Goal: Task Accomplishment & Management: Manage account settings

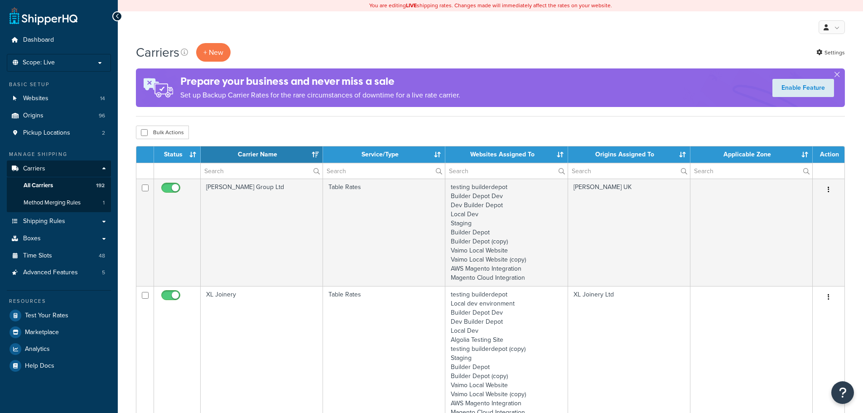
select select "15"
click at [219, 172] on input "text" at bounding box center [262, 170] width 122 height 15
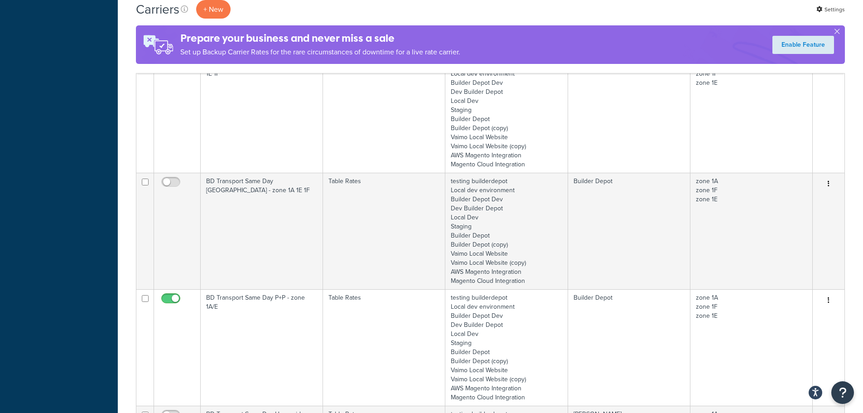
scroll to position [544, 0]
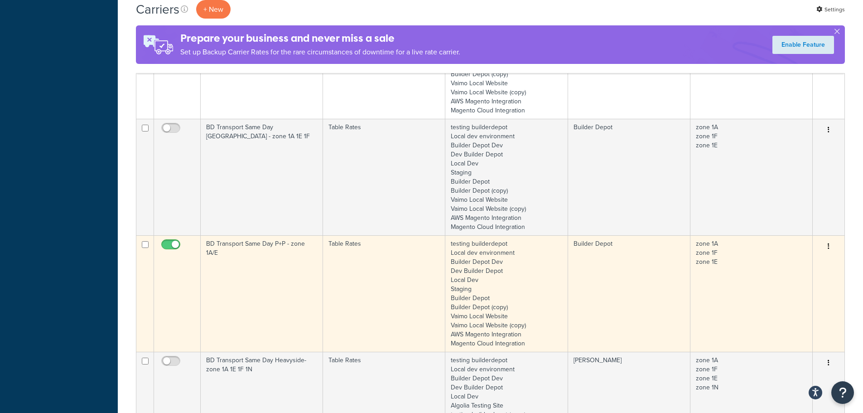
type input "1a"
click at [242, 261] on td "BD Transport Same Day P+P - zone 1A/E" at bounding box center [262, 293] width 122 height 116
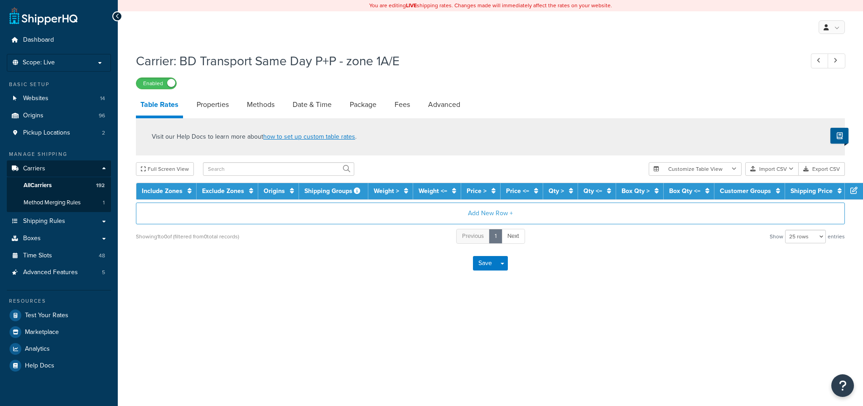
select select "25"
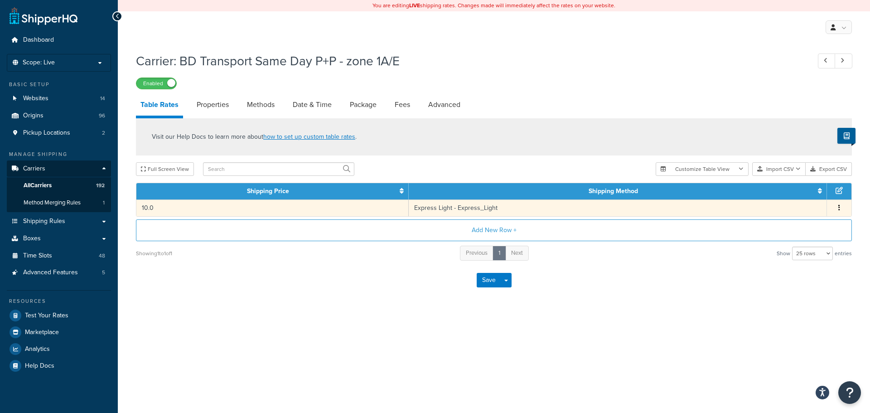
click at [297, 205] on td "10.0" at bounding box center [272, 207] width 272 height 17
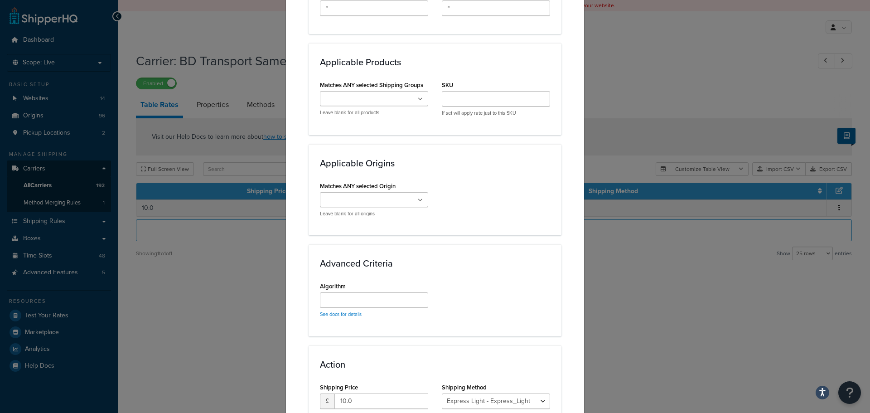
scroll to position [632, 0]
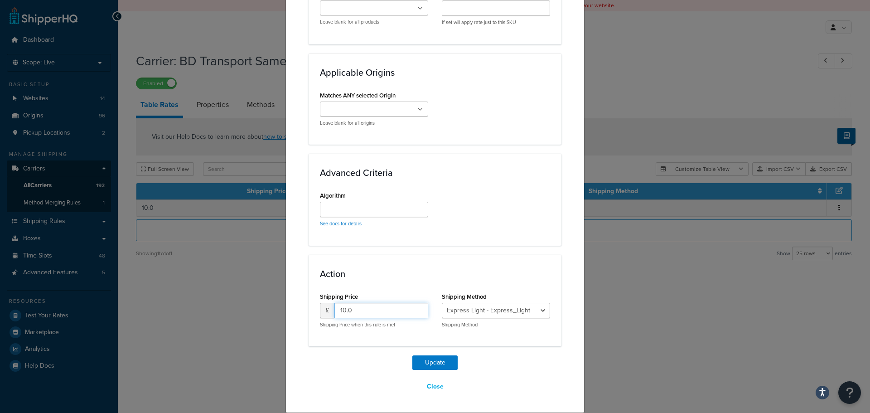
click at [354, 309] on input "10.0" at bounding box center [381, 310] width 94 height 15
type input "10"
click at [433, 387] on button "Close" at bounding box center [435, 386] width 29 height 15
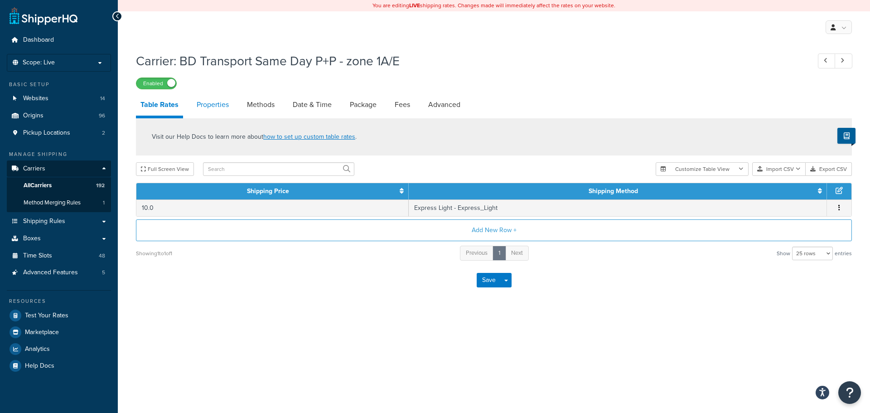
click at [222, 106] on link "Properties" at bounding box center [212, 105] width 41 height 22
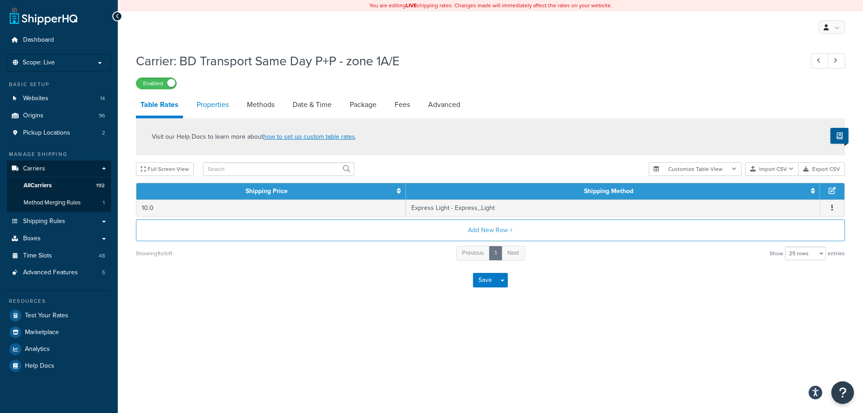
select select "HIGHEST"
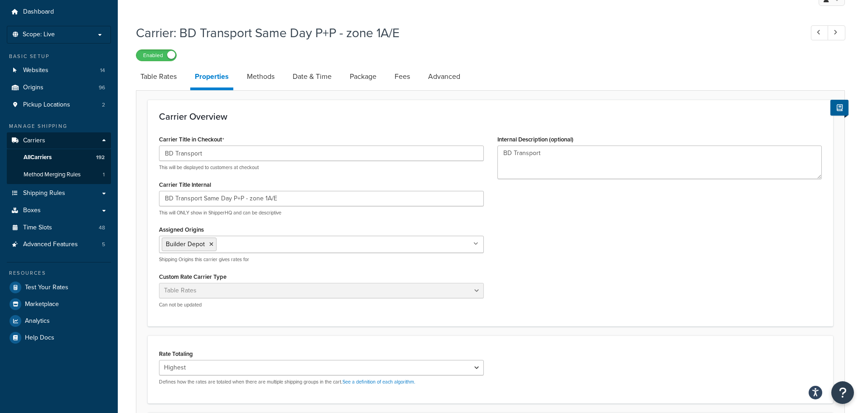
scroll to position [28, 0]
click at [250, 81] on link "Methods" at bounding box center [260, 77] width 37 height 22
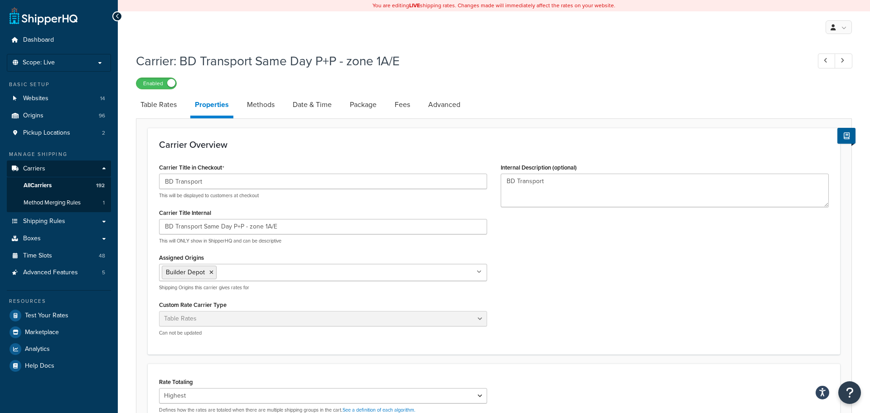
select select "25"
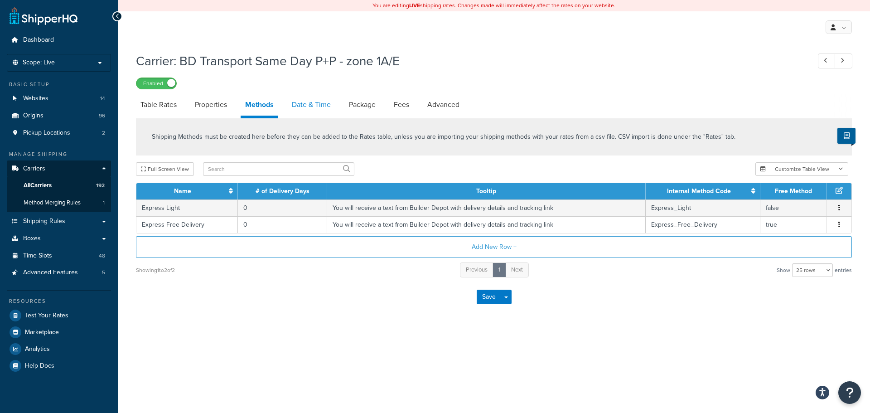
click at [312, 105] on link "Date & Time" at bounding box center [311, 105] width 48 height 22
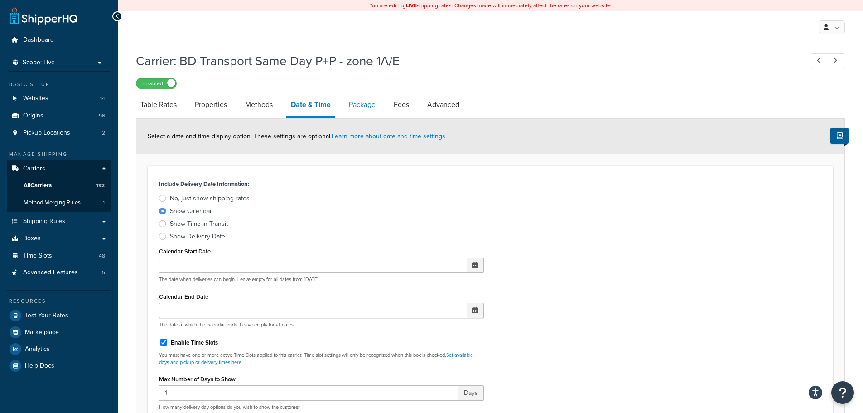
click at [360, 100] on link "Package" at bounding box center [362, 105] width 36 height 22
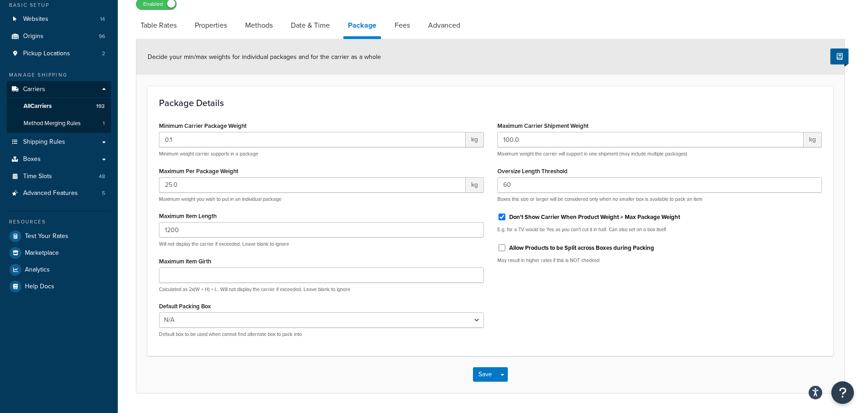
scroll to position [91, 0]
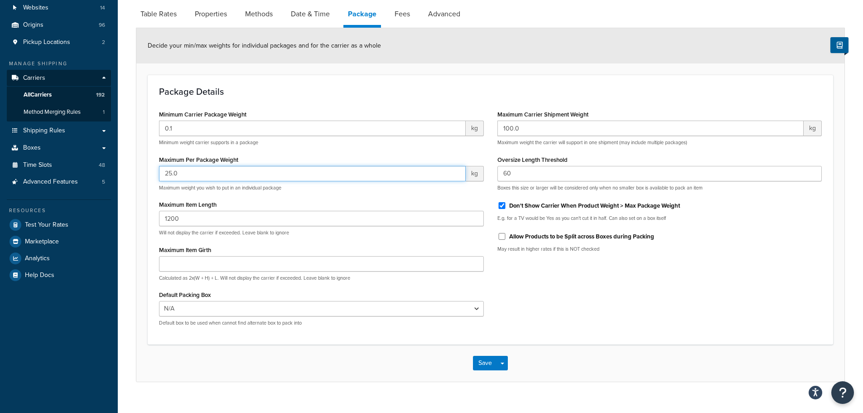
click at [183, 173] on input "25.0" at bounding box center [312, 173] width 307 height 15
drag, startPoint x: 189, startPoint y: 175, endPoint x: 171, endPoint y: 176, distance: 17.7
click at [171, 176] on input "25.0" at bounding box center [312, 173] width 307 height 15
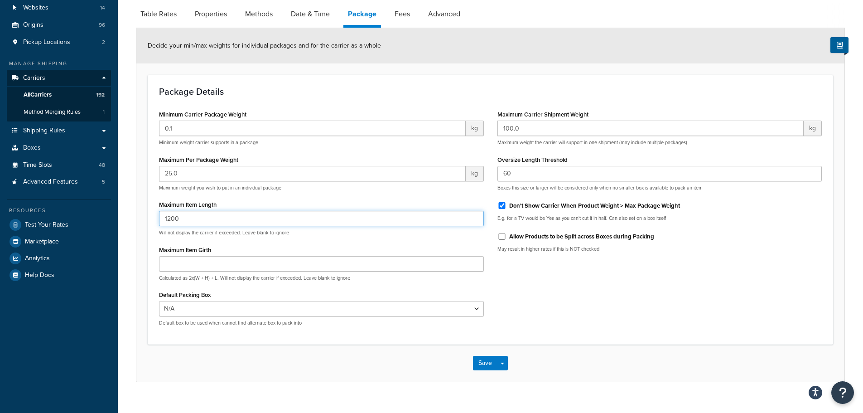
click at [193, 216] on input "1200" at bounding box center [321, 218] width 325 height 15
drag, startPoint x: 189, startPoint y: 219, endPoint x: 162, endPoint y: 217, distance: 27.3
click at [162, 217] on input "1200" at bounding box center [321, 218] width 325 height 15
click at [193, 219] on input "1200" at bounding box center [321, 218] width 325 height 15
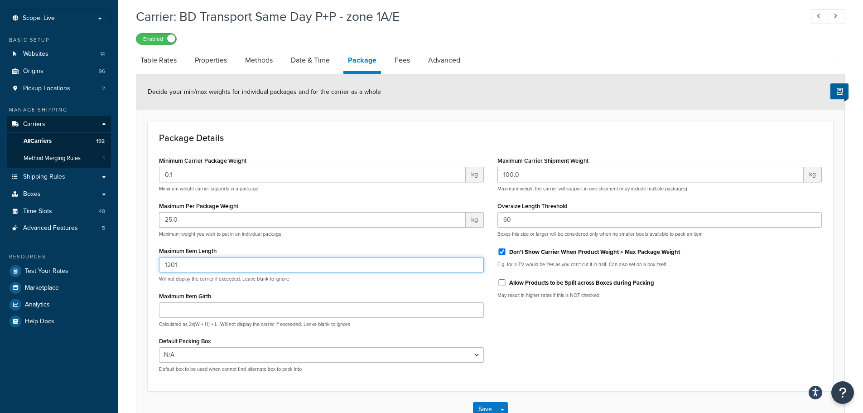
scroll to position [0, 0]
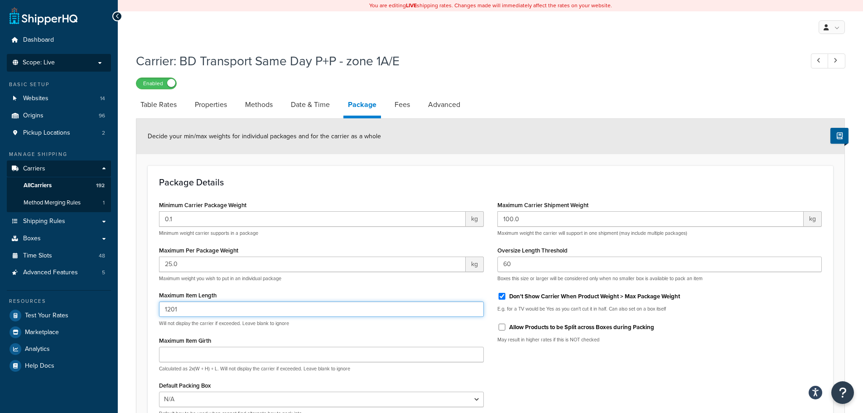
type input "1201"
click at [57, 68] on li "Scope: Live" at bounding box center [59, 63] width 104 height 18
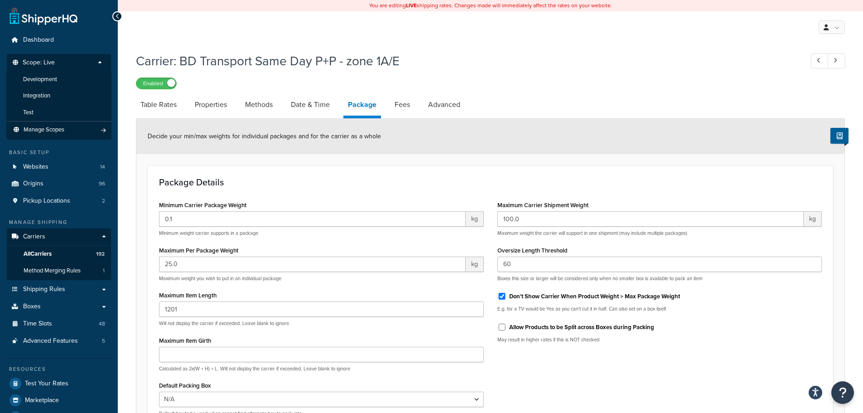
click at [43, 63] on span "Scope: Live" at bounding box center [39, 63] width 32 height 8
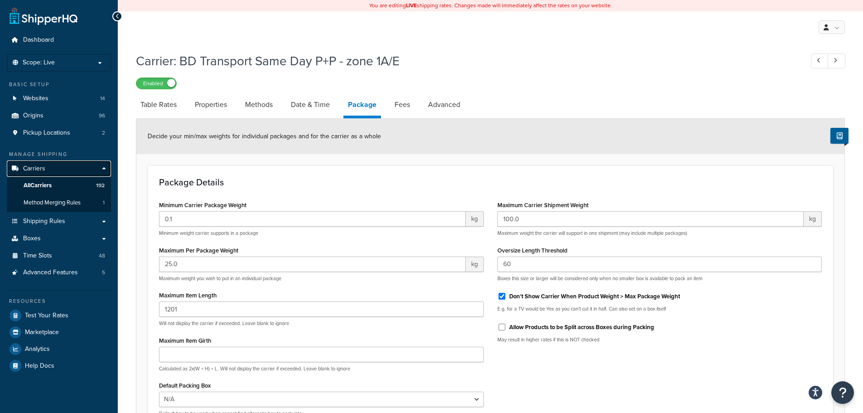
click at [39, 165] on span "Carriers" at bounding box center [34, 169] width 22 height 8
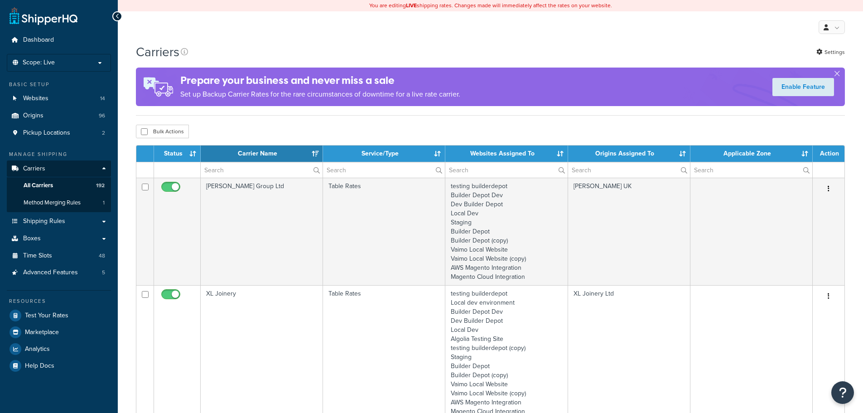
select select "15"
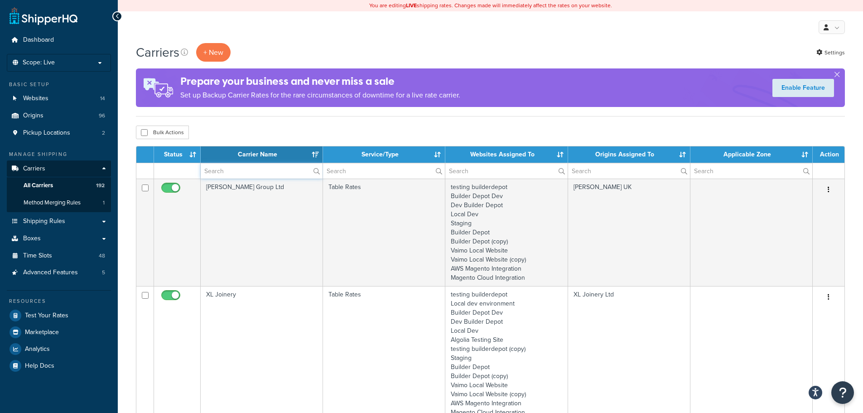
click at [222, 172] on input "text" at bounding box center [262, 170] width 122 height 15
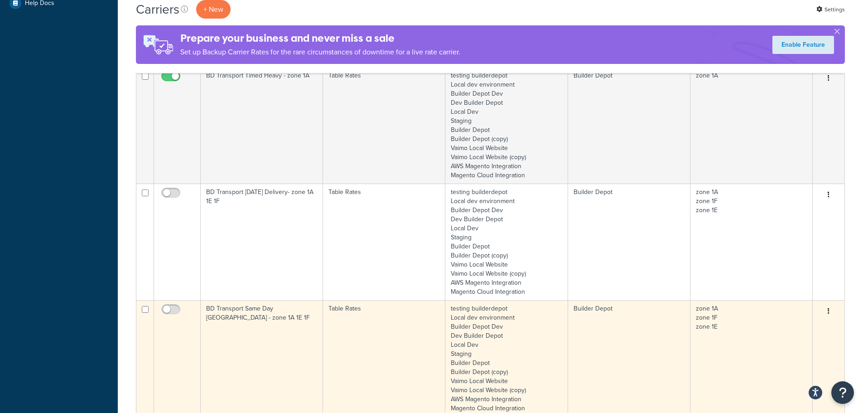
scroll to position [181, 0]
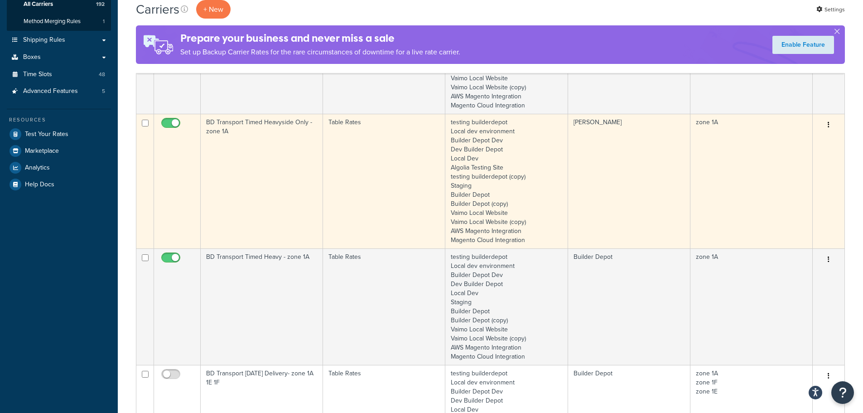
type input "1a"
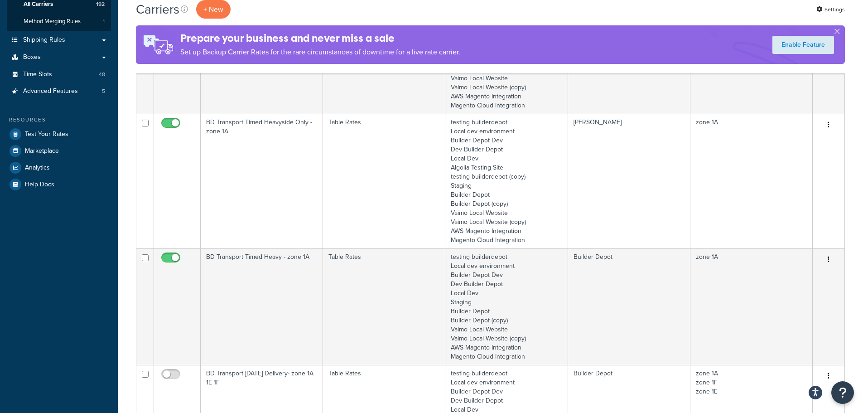
click at [249, 186] on td "BD Transport Timed Heavyside Only - zone 1A" at bounding box center [262, 181] width 122 height 135
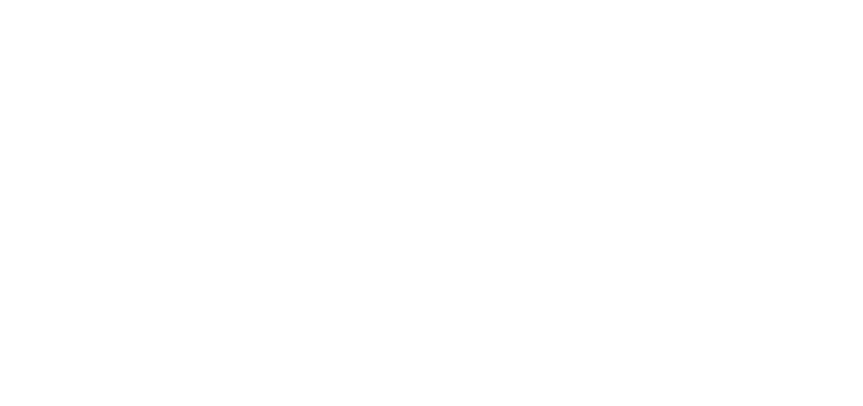
select select "25"
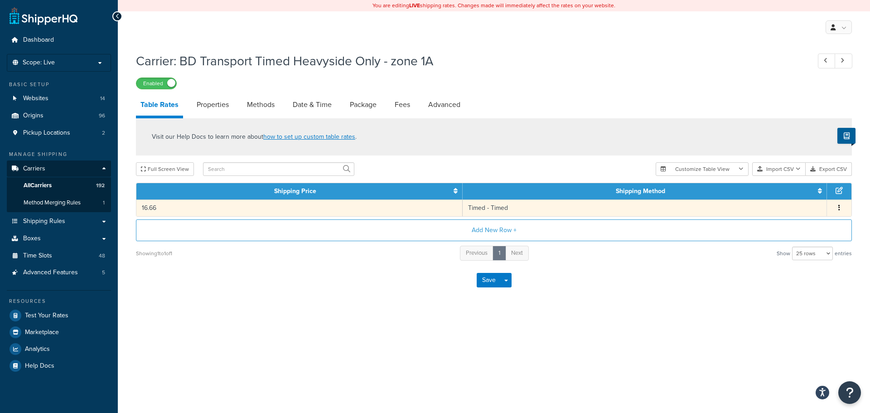
click at [211, 205] on td "16.66" at bounding box center [299, 207] width 326 height 17
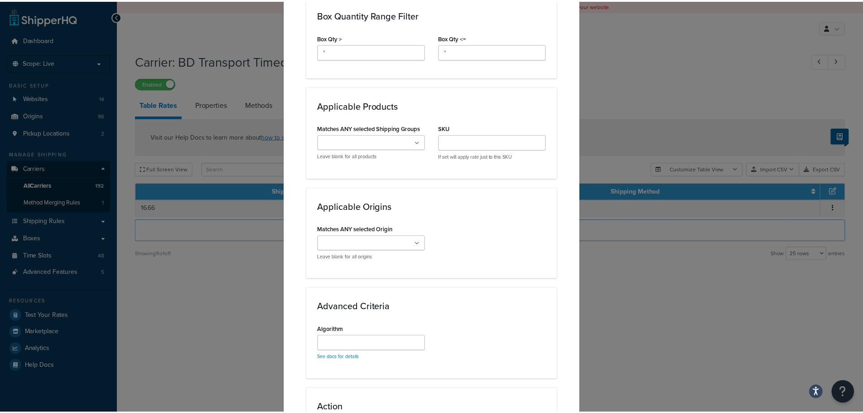
scroll to position [632, 0]
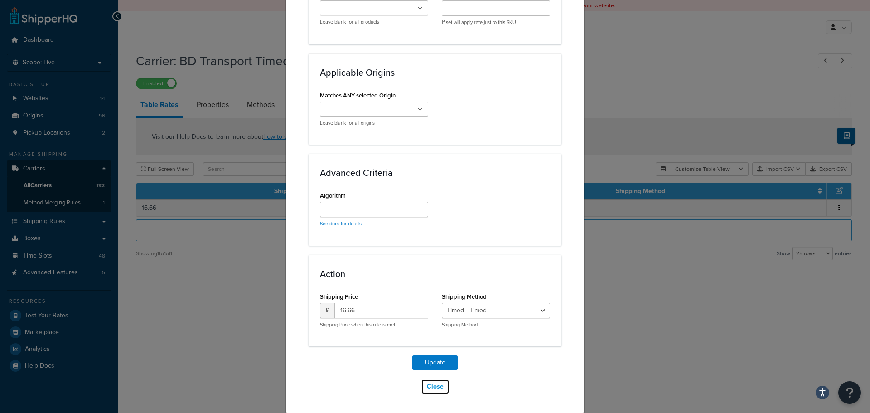
click at [436, 384] on button "Close" at bounding box center [435, 386] width 29 height 15
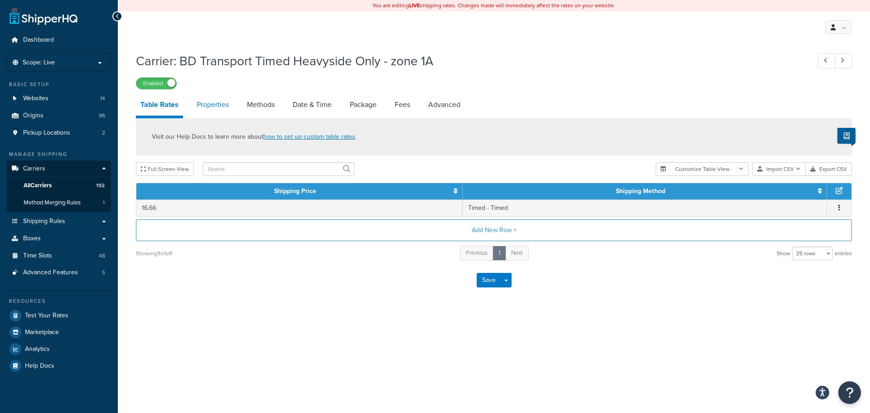
click at [225, 102] on link "Properties" at bounding box center [212, 105] width 41 height 22
select select "HIGHEST"
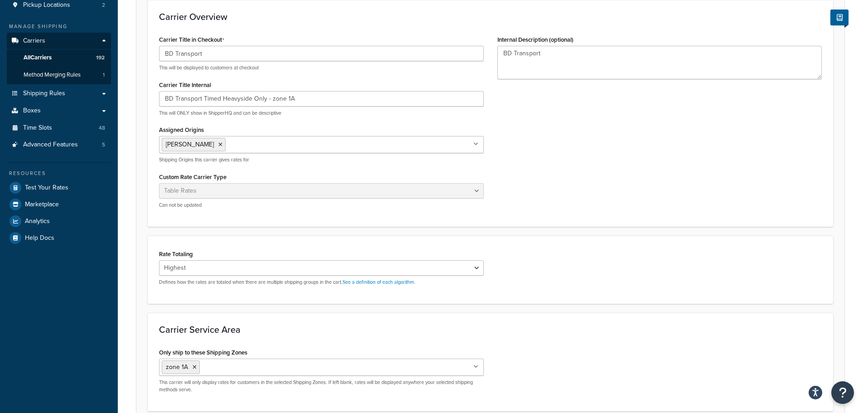
scroll to position [181, 0]
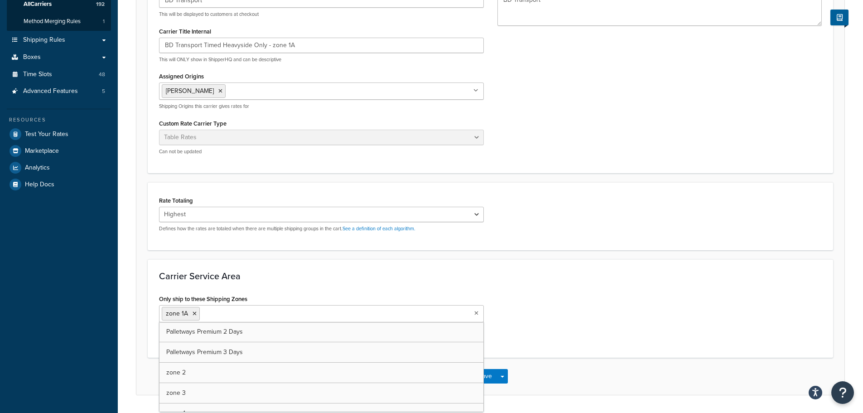
click at [208, 311] on input "Only ship to these Shipping Zones" at bounding box center [242, 313] width 80 height 10
click at [538, 300] on div "Only ship to these Shipping Zones zone 1A Palletways Premium 2 Days Palletways …" at bounding box center [490, 319] width 677 height 54
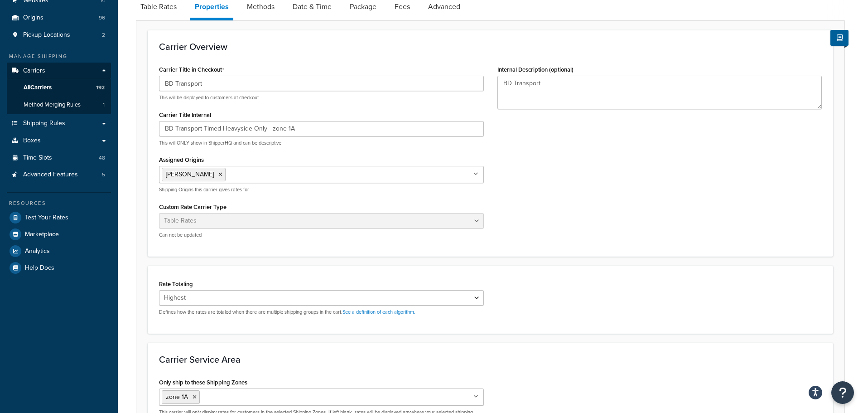
scroll to position [0, 0]
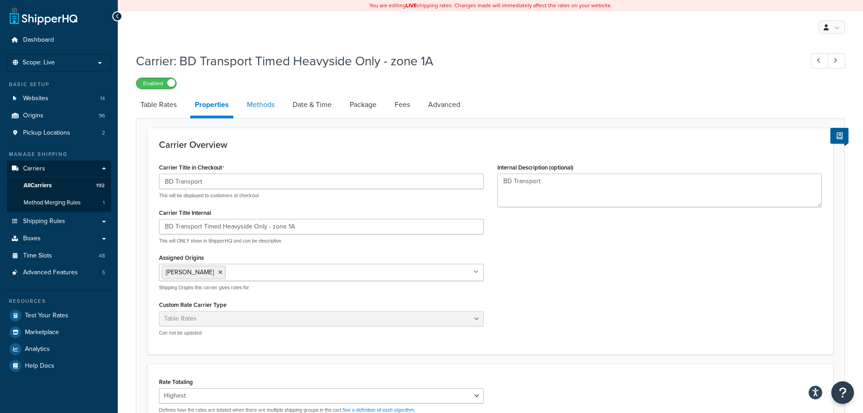
click at [265, 104] on link "Methods" at bounding box center [260, 105] width 37 height 22
select select "25"
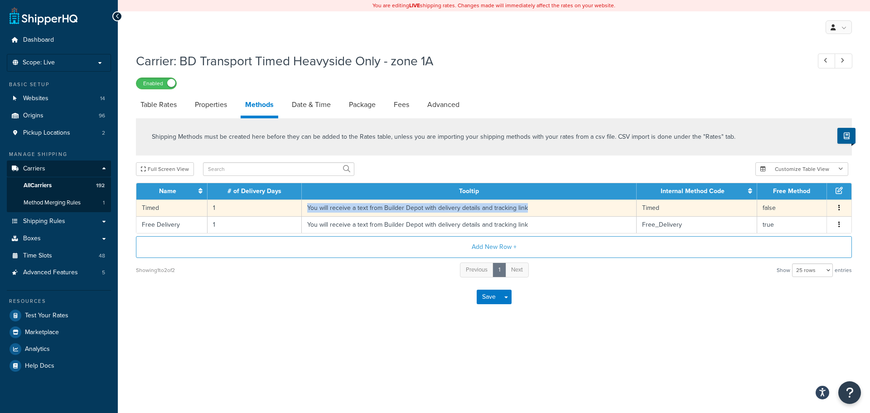
drag, startPoint x: 311, startPoint y: 207, endPoint x: 535, endPoint y: 203, distance: 223.4
click at [535, 203] on td "You will receive a text from Builder Depot with delivery details and tracking l…" at bounding box center [469, 207] width 335 height 17
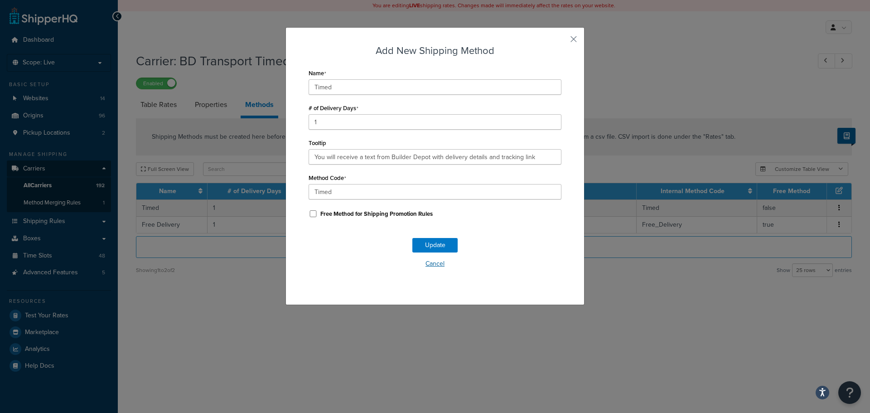
click at [442, 264] on button "Cancel" at bounding box center [435, 264] width 253 height 14
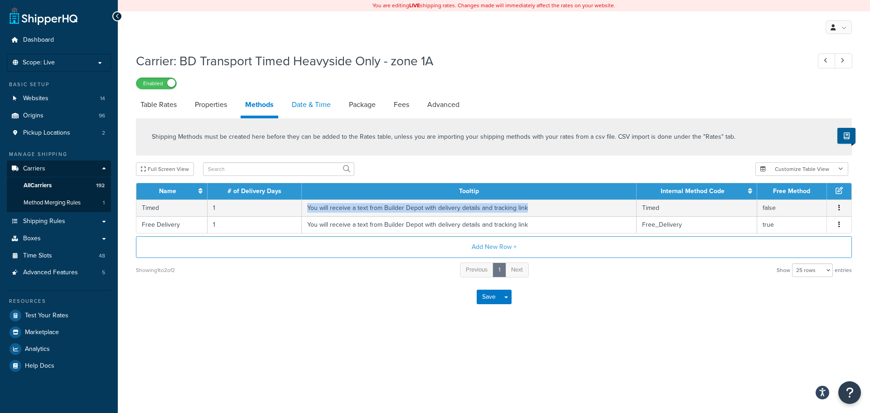
click at [301, 107] on link "Date & Time" at bounding box center [311, 105] width 48 height 22
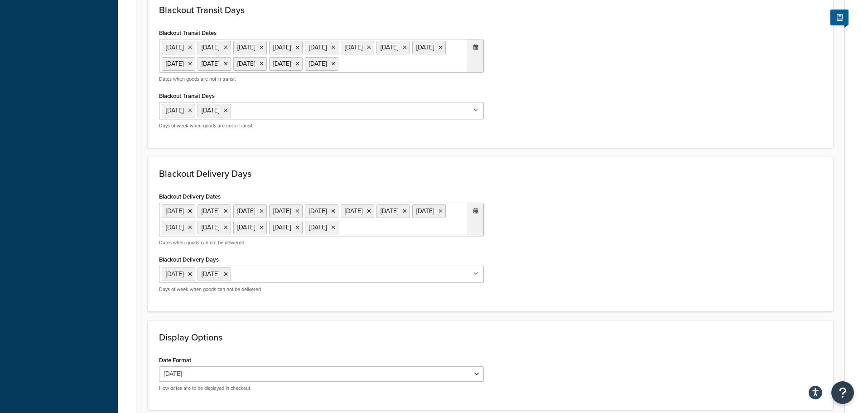
scroll to position [607, 0]
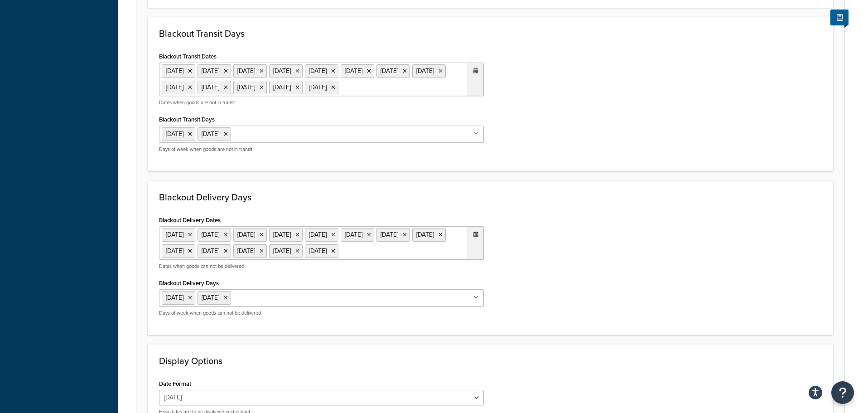
click at [337, 96] on ul "6 May 2024 27 May 2024 26 Aug 2024 25 Dec 2024 26 Dec 2024 27 Dec 2024 30 Dec 2…" at bounding box center [321, 80] width 325 height 34
click at [535, 156] on div "Blackout Transit Dates 6 May 2024 27 May 2024 26 Aug 2024 25 Dec 2024 26 Dec 20…" at bounding box center [490, 105] width 677 height 110
click at [384, 96] on ul "6 May 2024 27 May 2024 26 Aug 2024 25 Dec 2024 26 Dec 2024 27 Dec 2024 30 Dec 2…" at bounding box center [321, 80] width 325 height 34
click at [231, 258] on li "[DATE]" at bounding box center [215, 251] width 34 height 14
click at [633, 233] on div "Blackout Delivery Dates 6 May 2024 27 May 2024 26 Aug 2024 25 Dec 2024 26 Dec 2…" at bounding box center [490, 268] width 677 height 110
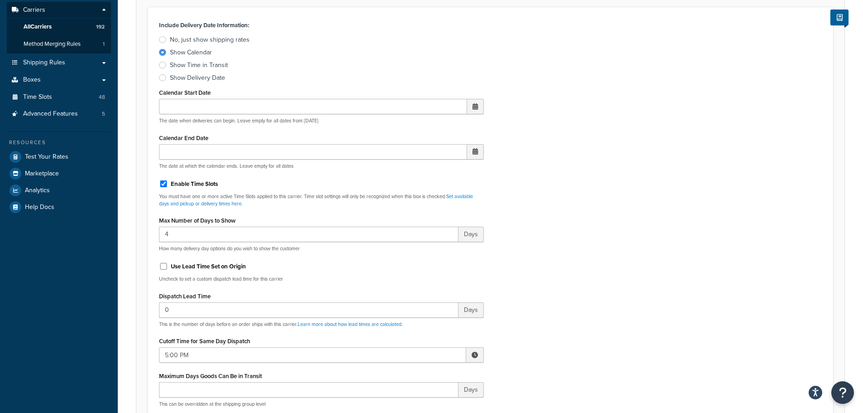
scroll to position [18, 0]
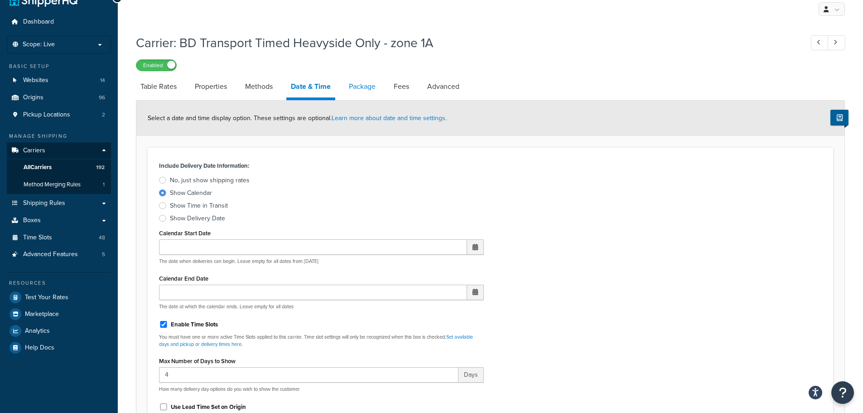
click at [355, 85] on link "Package" at bounding box center [362, 87] width 36 height 22
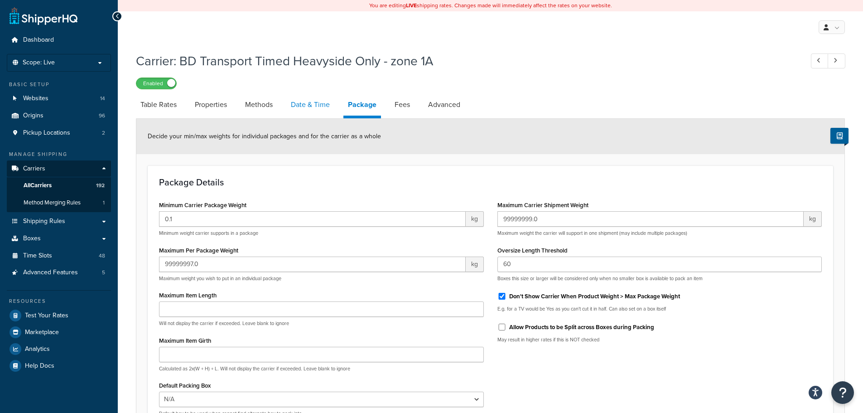
click at [319, 95] on link "Date & Time" at bounding box center [310, 105] width 48 height 22
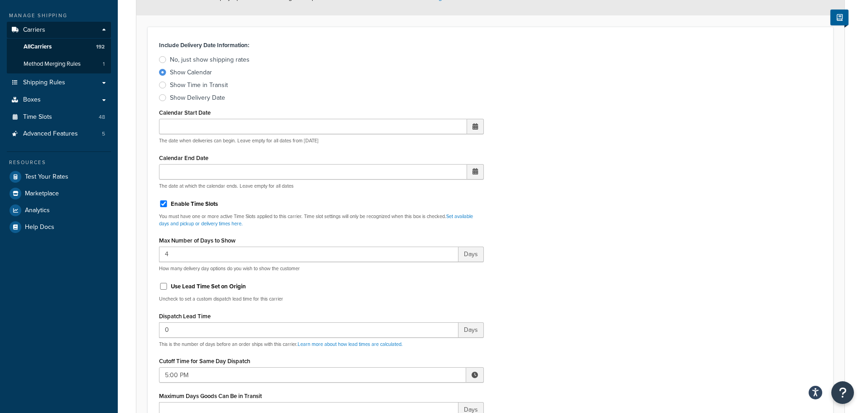
scroll to position [272, 0]
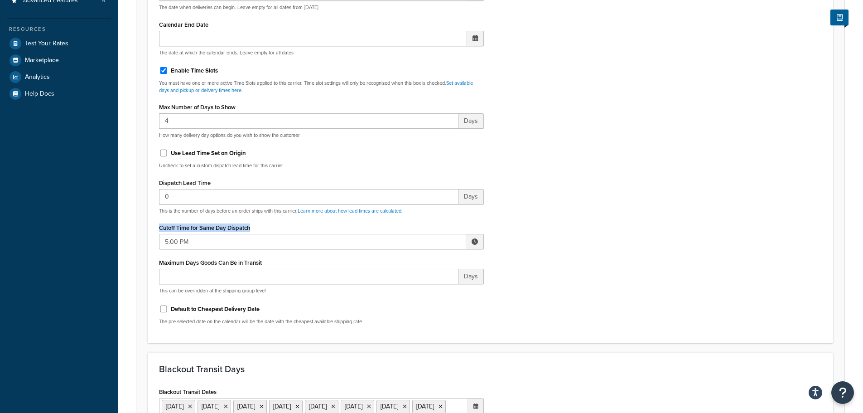
drag, startPoint x: 160, startPoint y: 226, endPoint x: 265, endPoint y: 222, distance: 104.3
click at [265, 222] on div "Cutoff Time for Same Day Dispatch 5:00 PM ▲ 5 ▼ : ▲ 00 ▼ ▲ PM ▼" at bounding box center [321, 235] width 325 height 28
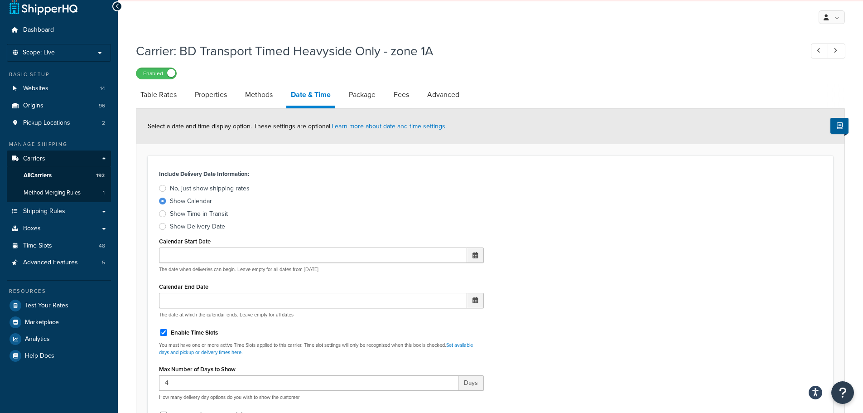
scroll to position [0, 0]
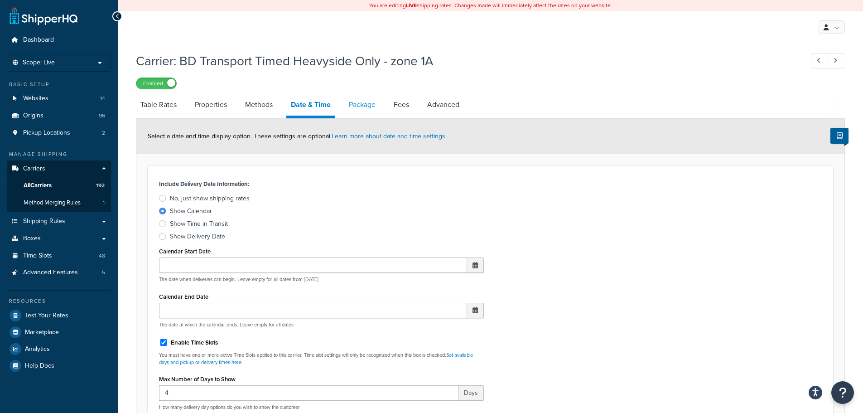
click at [368, 103] on link "Package" at bounding box center [362, 105] width 36 height 22
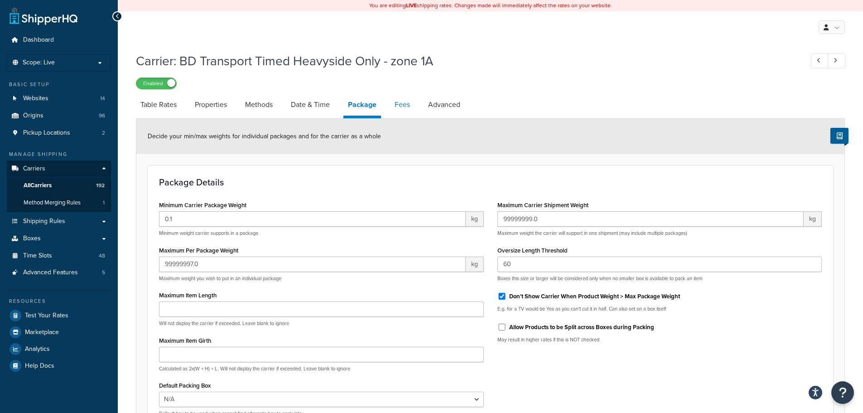
click at [408, 104] on link "Fees" at bounding box center [402, 105] width 24 height 22
select select "AFTER"
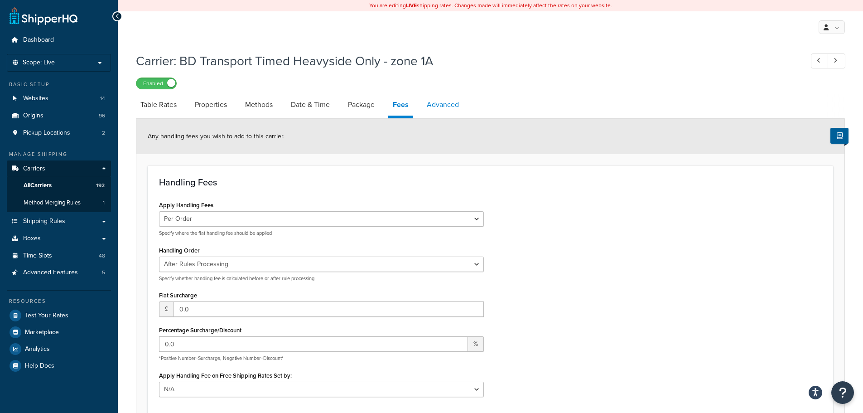
click at [450, 108] on link "Advanced" at bounding box center [442, 105] width 41 height 22
select select "false"
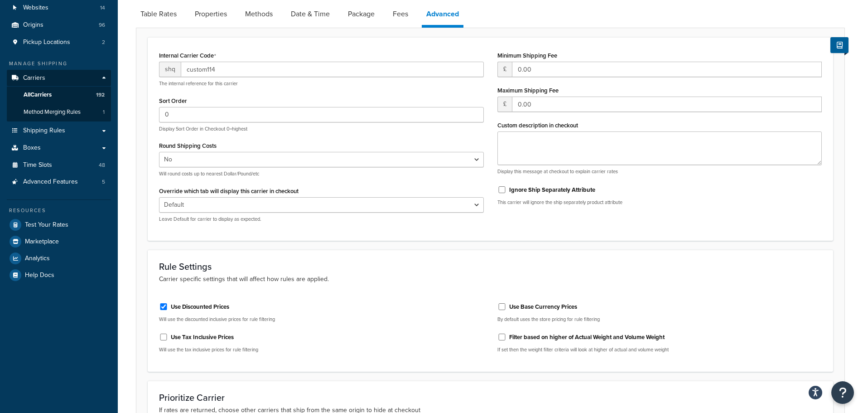
scroll to position [45, 0]
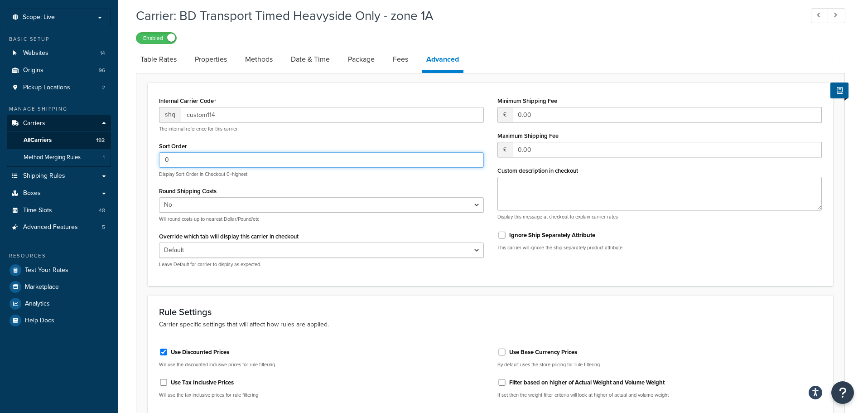
drag, startPoint x: 184, startPoint y: 160, endPoint x: 103, endPoint y: 162, distance: 81.1
click at [103, 162] on div "Dashboard Scope: Live Basic Setup Websites 14 Origins 96 Pickup Locations 2 Man…" at bounding box center [431, 333] width 863 height 756
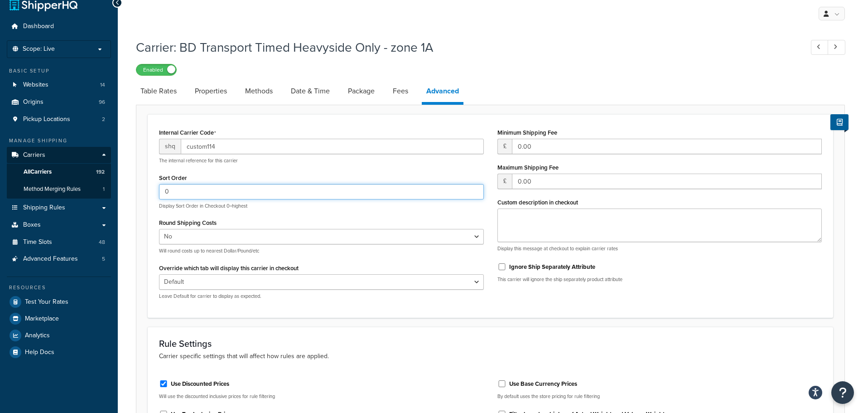
scroll to position [0, 0]
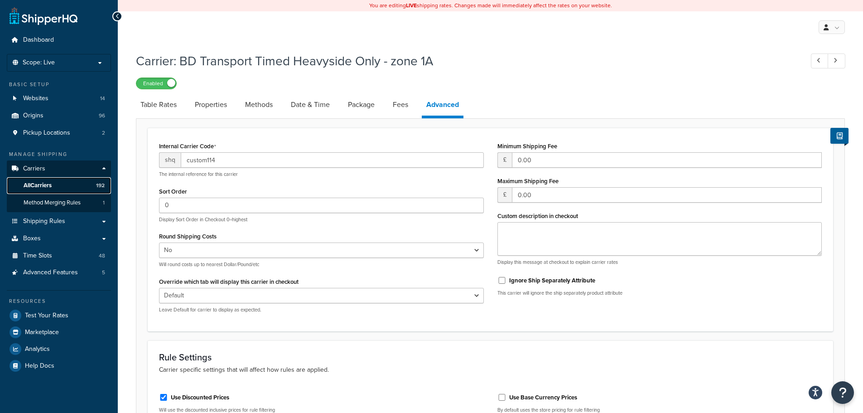
click at [61, 181] on link "All Carriers 192" at bounding box center [59, 185] width 104 height 17
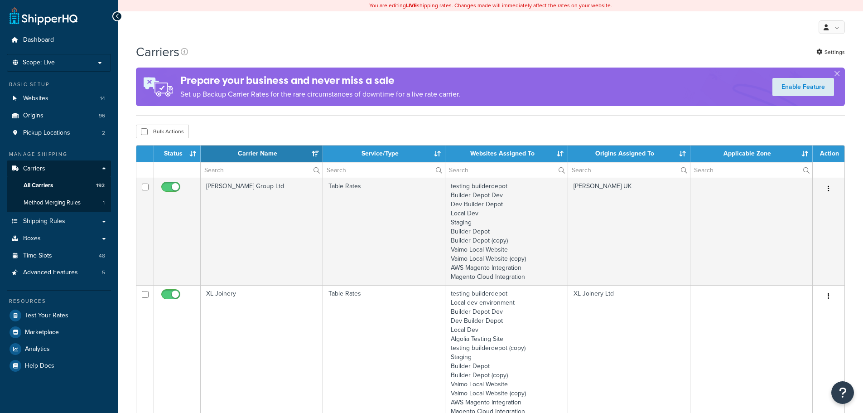
select select "15"
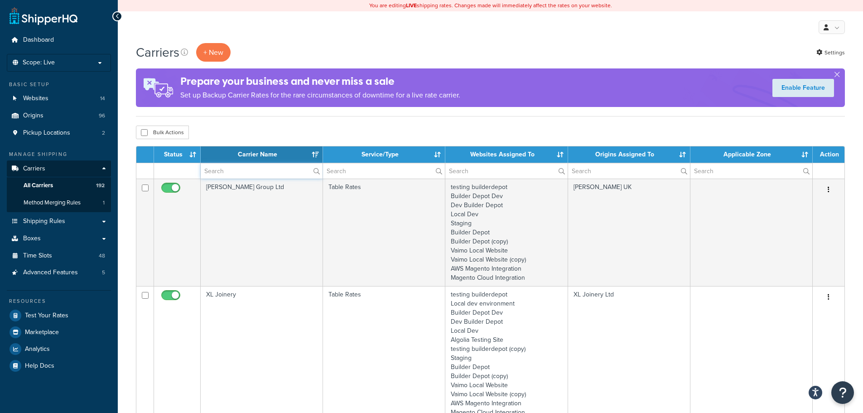
click at [217, 170] on input "text" at bounding box center [262, 170] width 122 height 15
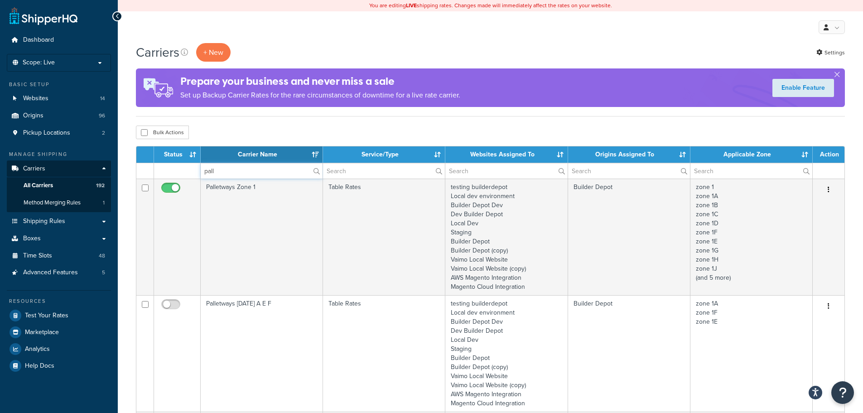
type input "pall"
click at [377, 134] on div "Bulk Actions Duplicate [GEOGRAPHIC_DATA]" at bounding box center [490, 133] width 709 height 14
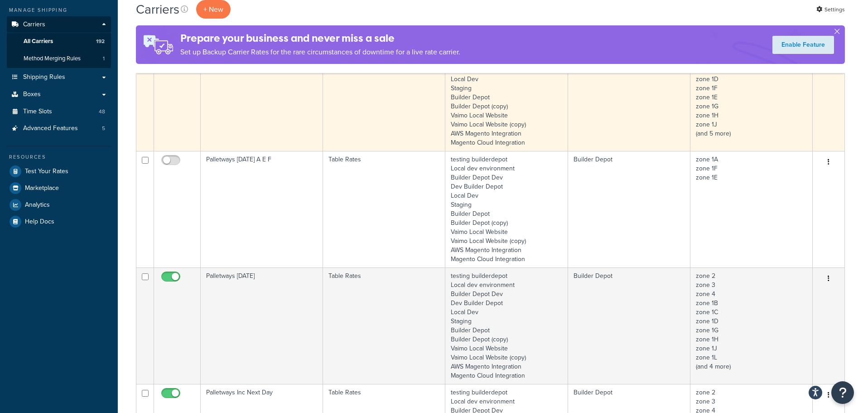
scroll to position [91, 0]
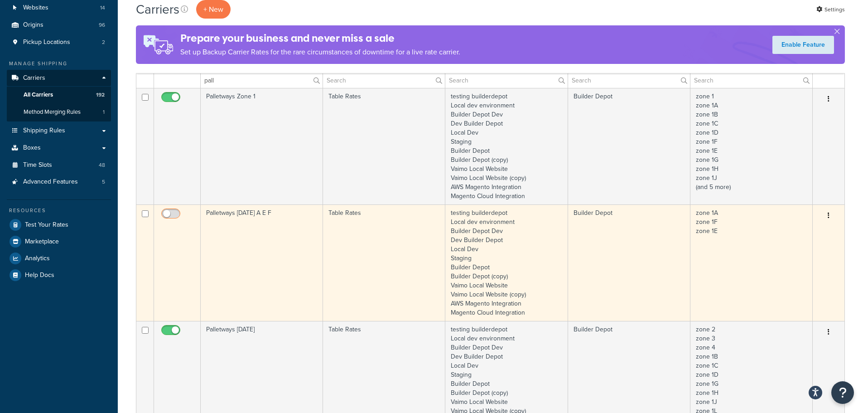
click at [166, 213] on input "checkbox" at bounding box center [172, 215] width 25 height 11
checkbox input "true"
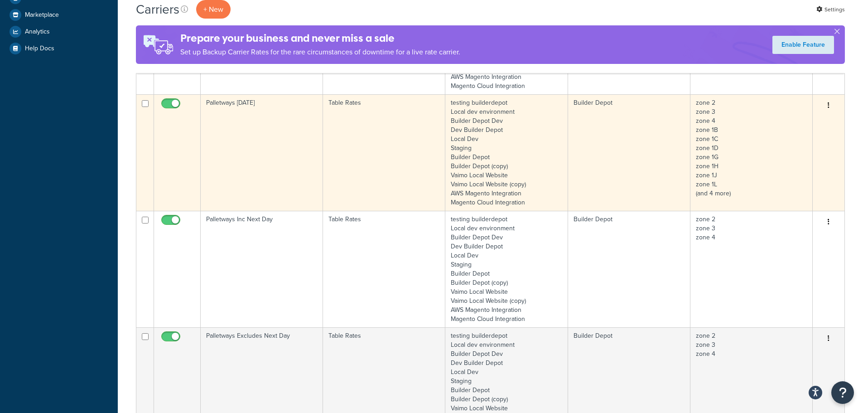
scroll to position [408, 0]
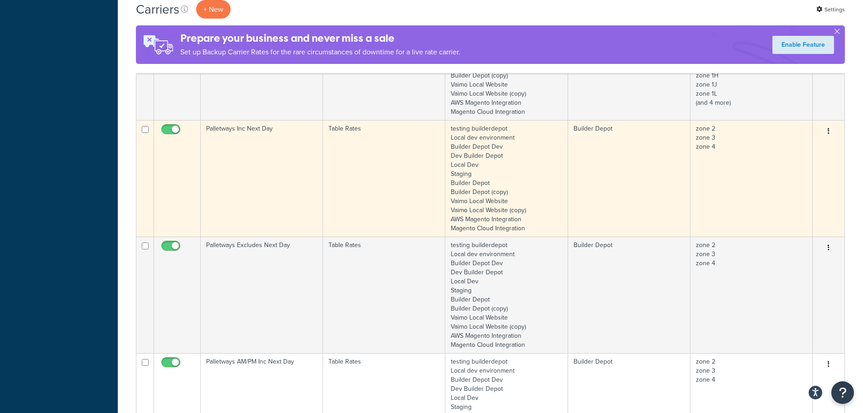
click at [246, 158] on td "Palletways Inc Next Day" at bounding box center [262, 178] width 122 height 116
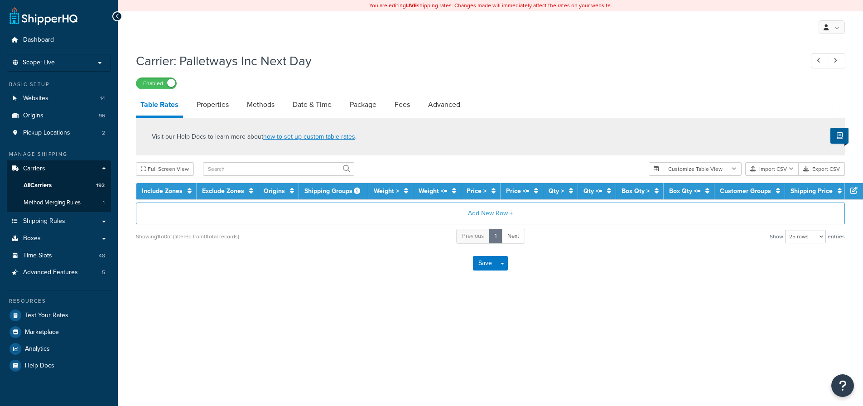
select select "25"
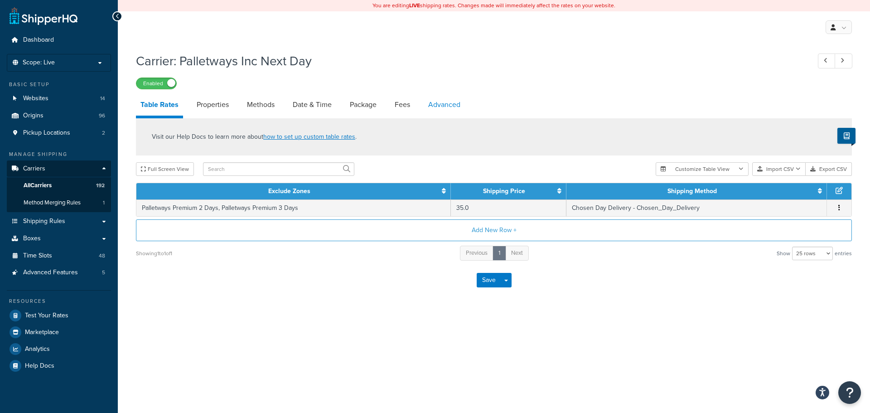
click at [439, 106] on link "Advanced" at bounding box center [444, 105] width 41 height 22
select select "false"
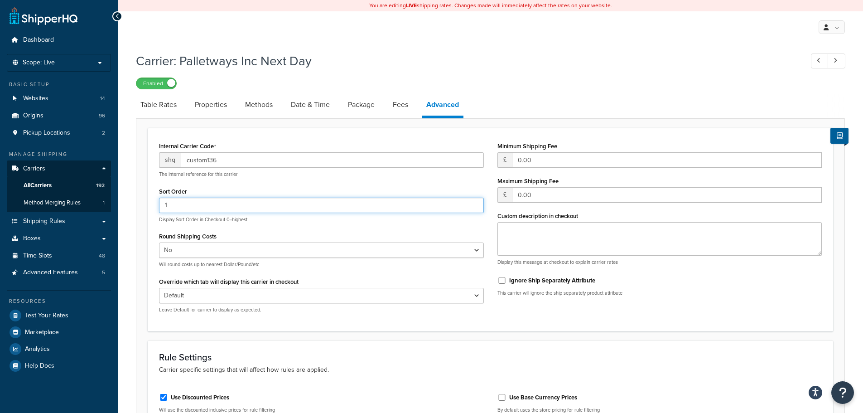
click at [181, 206] on input "1" at bounding box center [321, 205] width 325 height 15
click at [46, 184] on span "All Carriers" at bounding box center [38, 186] width 28 height 8
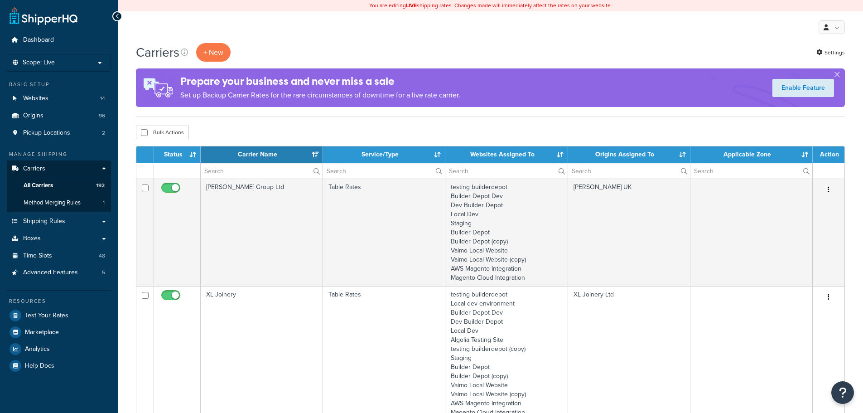
select select "15"
click at [240, 171] on input "text" at bounding box center [262, 170] width 122 height 15
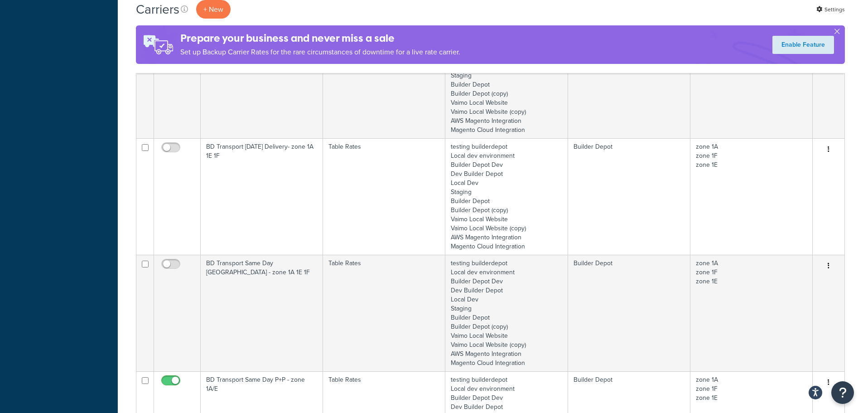
scroll to position [544, 0]
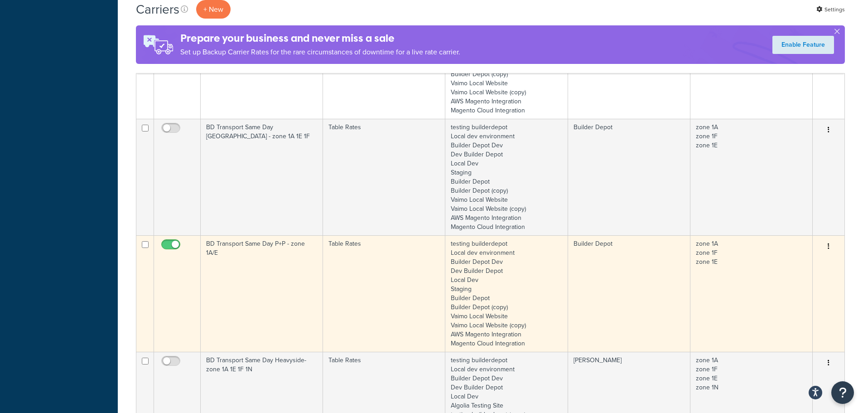
type input "1a"
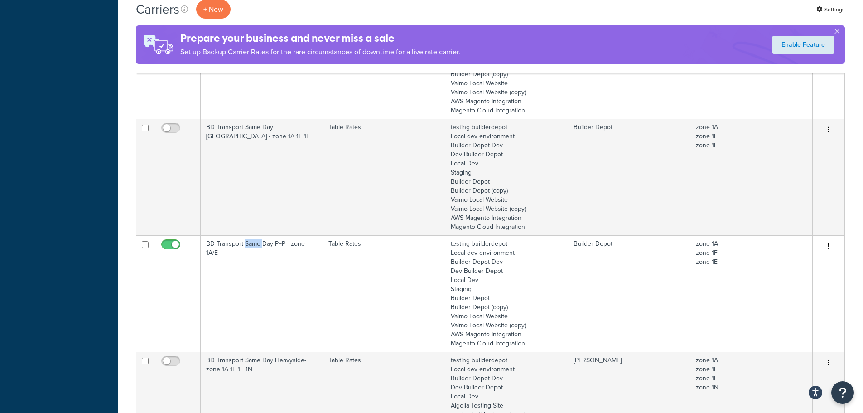
click at [256, 267] on td "BD Transport Same Day P+P - zone 1A/E" at bounding box center [262, 293] width 122 height 116
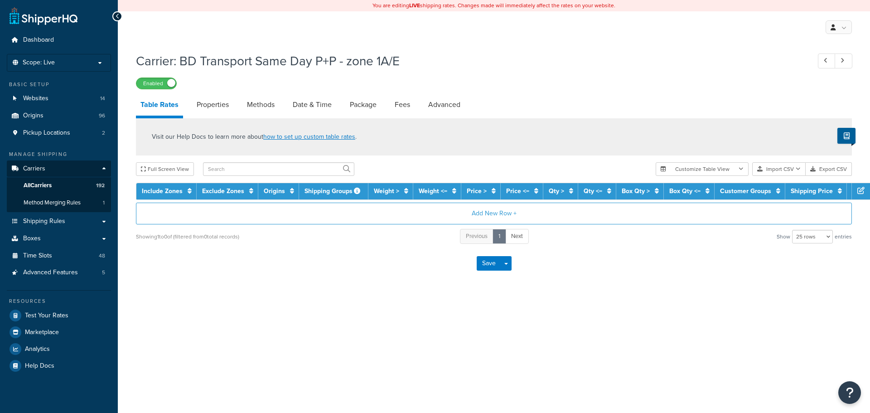
select select "25"
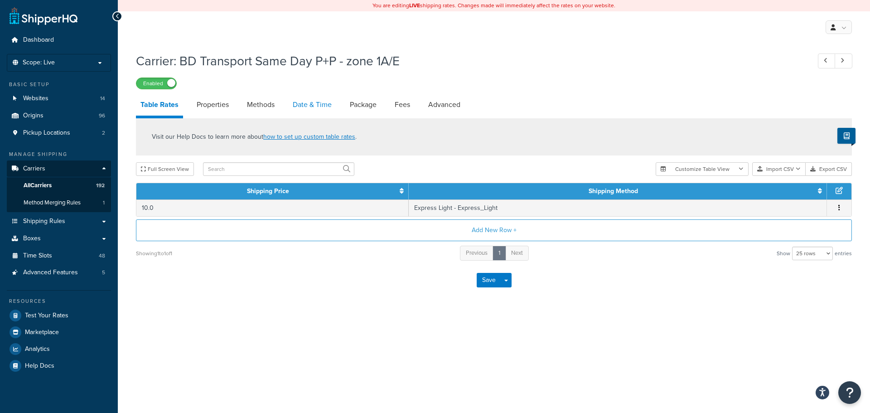
click at [303, 106] on link "Date & Time" at bounding box center [312, 105] width 48 height 22
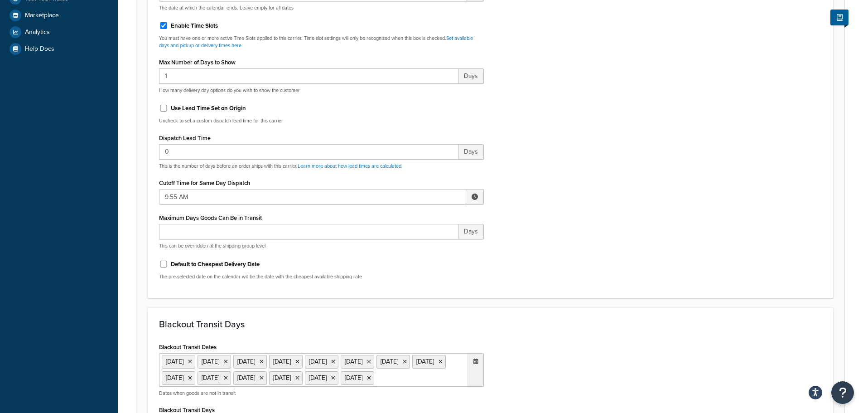
scroll to position [317, 0]
click at [206, 198] on input "9:55 AM" at bounding box center [312, 196] width 307 height 15
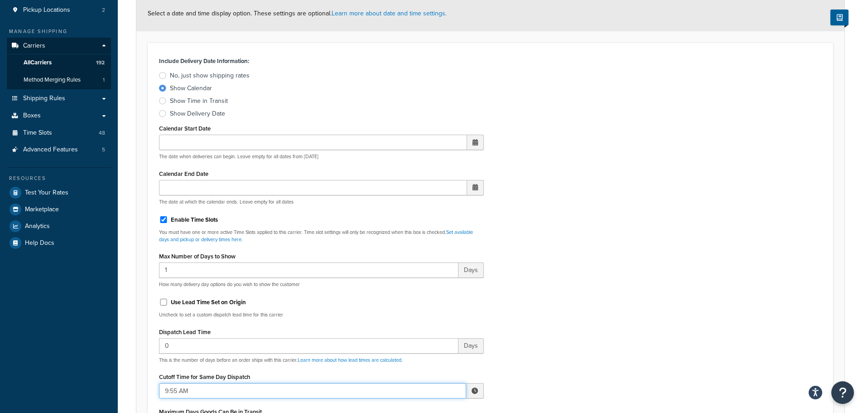
scroll to position [45, 0]
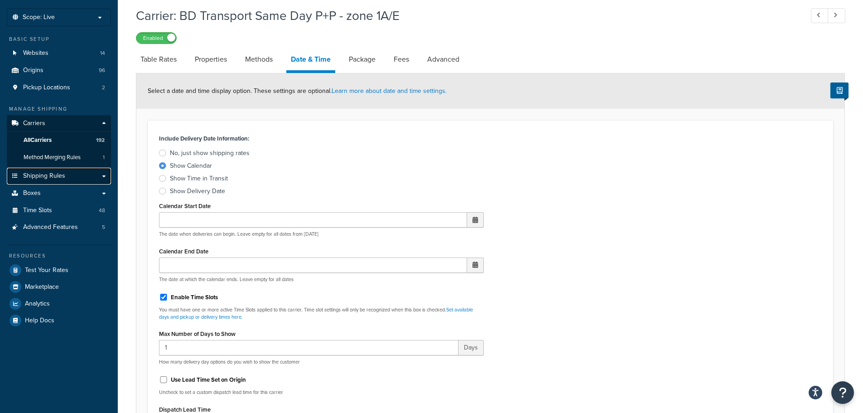
click at [108, 177] on link "Shipping Rules" at bounding box center [59, 176] width 104 height 17
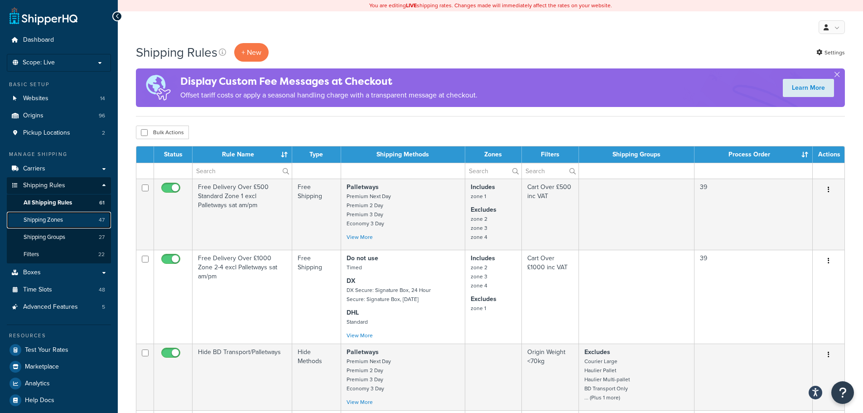
click at [59, 222] on span "Shipping Zones" at bounding box center [43, 220] width 39 height 8
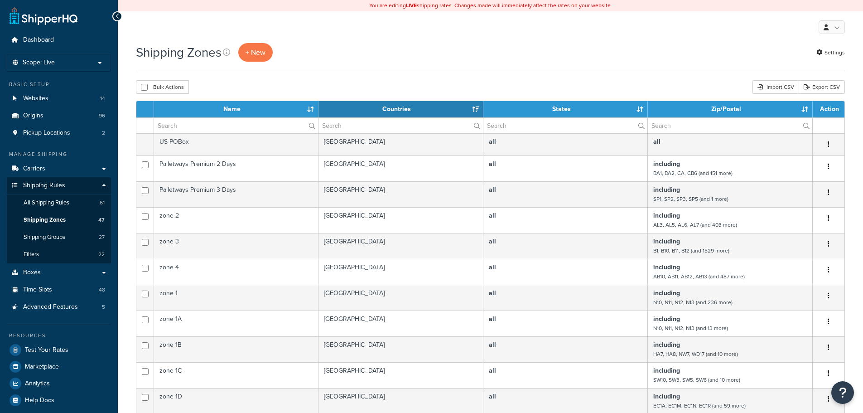
select select "15"
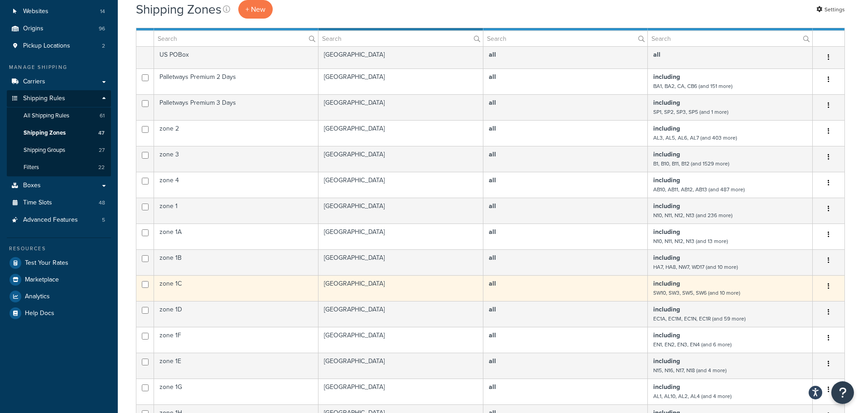
scroll to position [136, 0]
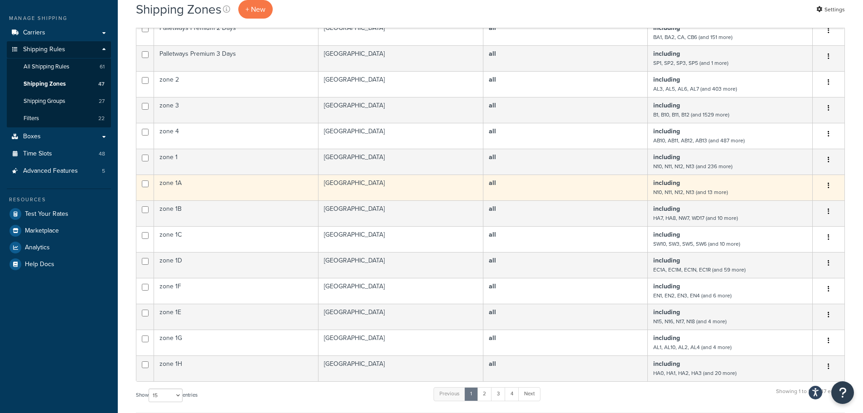
click at [578, 187] on td "all" at bounding box center [566, 187] width 164 height 26
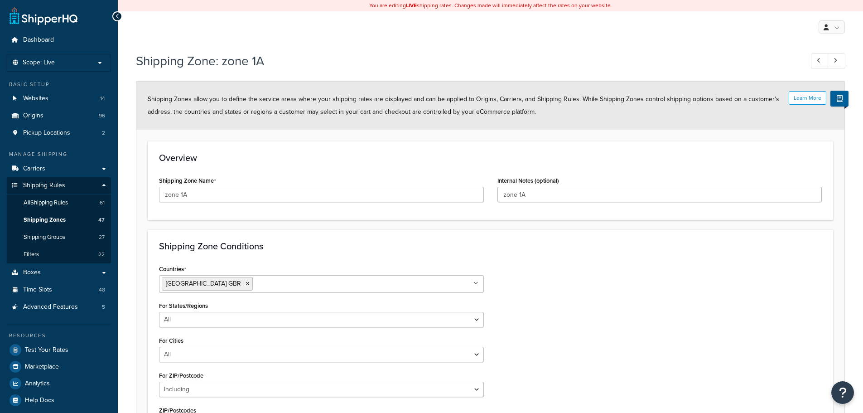
select select "including"
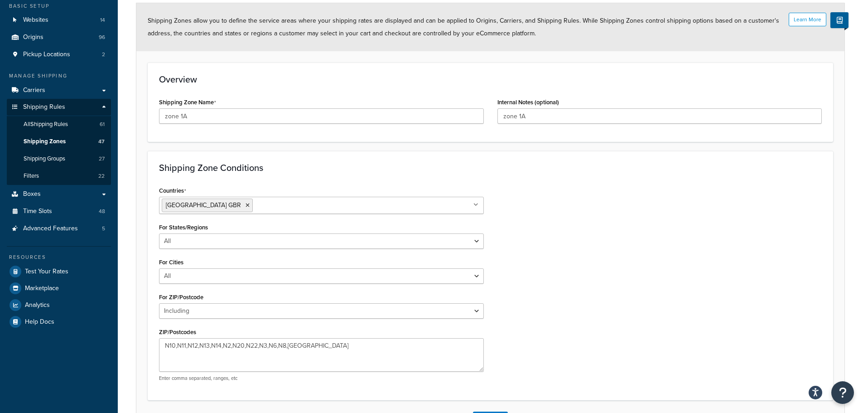
scroll to position [149, 0]
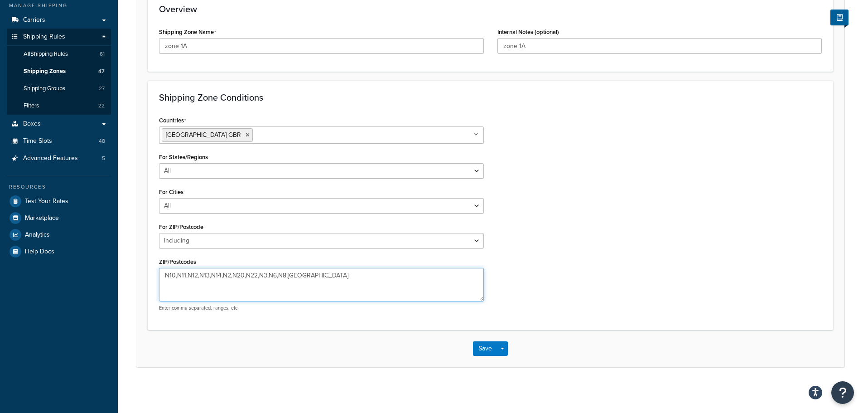
drag, startPoint x: 404, startPoint y: 278, endPoint x: 111, endPoint y: 275, distance: 293.2
click at [114, 271] on div "Dashboard Scope: Live Basic Setup Websites 14 Origins 96 Pickup Locations 2 Man…" at bounding box center [431, 131] width 863 height 561
click at [162, 324] on div "Shipping Zone Conditions Countries United Kingdom GBR All Countries ALL United …" at bounding box center [491, 205] width 686 height 249
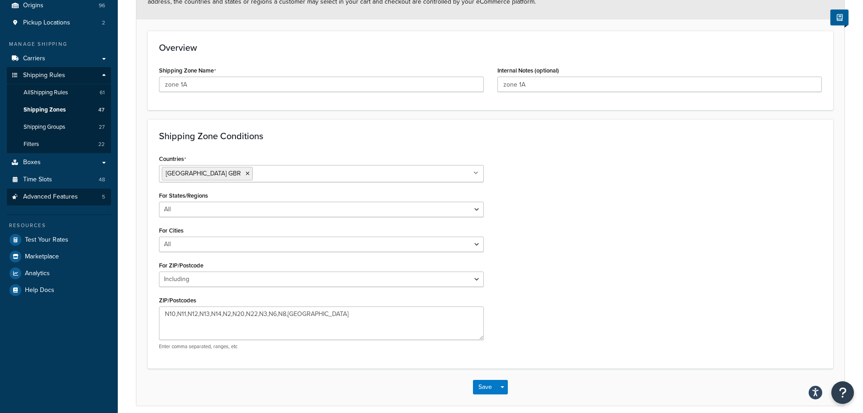
scroll to position [58, 0]
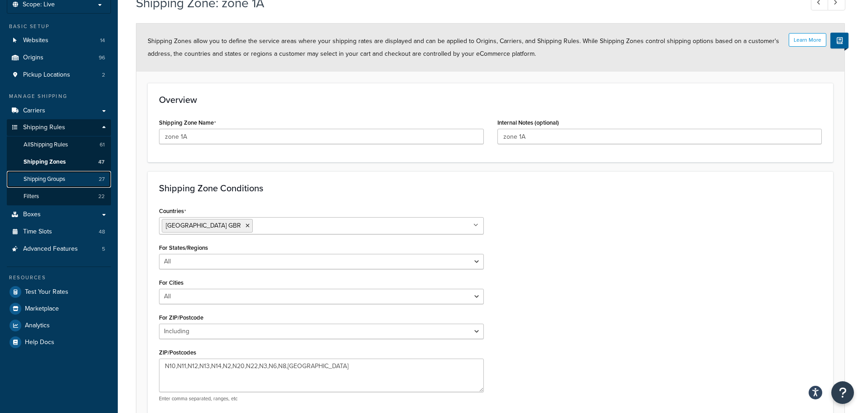
click at [67, 172] on link "Shipping Groups 27" at bounding box center [59, 179] width 104 height 17
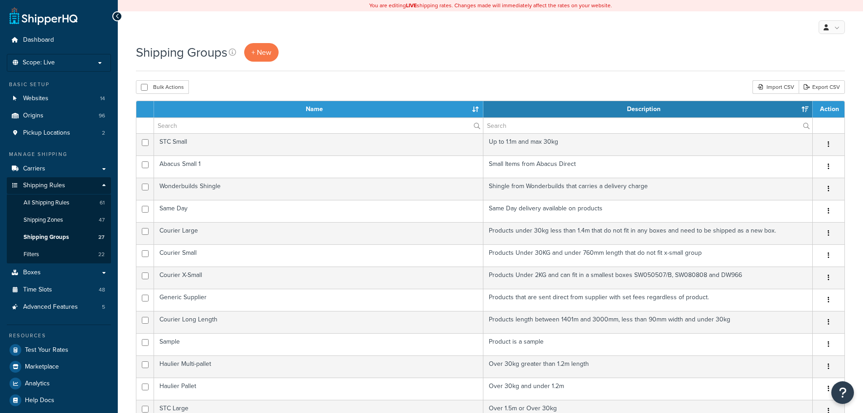
select select "15"
click at [234, 28] on div "My Profile Billing Global Settings Contact Us Logout" at bounding box center [490, 27] width 745 height 32
